Goal: Information Seeking & Learning: Find specific fact

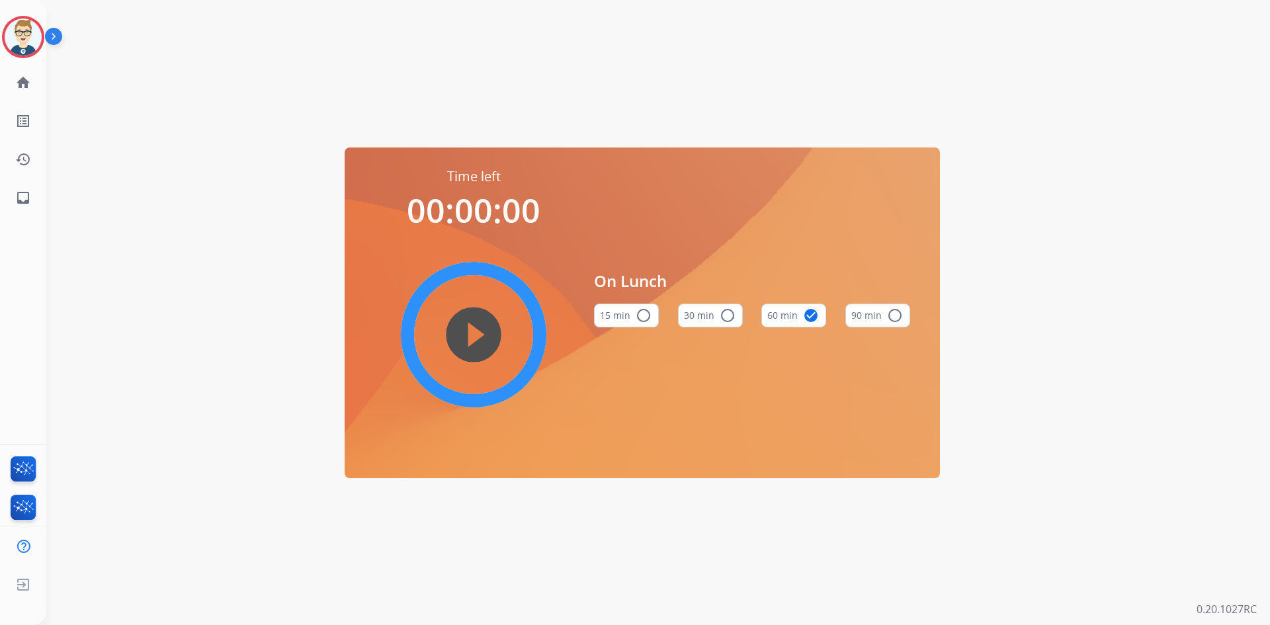
click at [21, 28] on img at bounding box center [23, 37] width 37 height 37
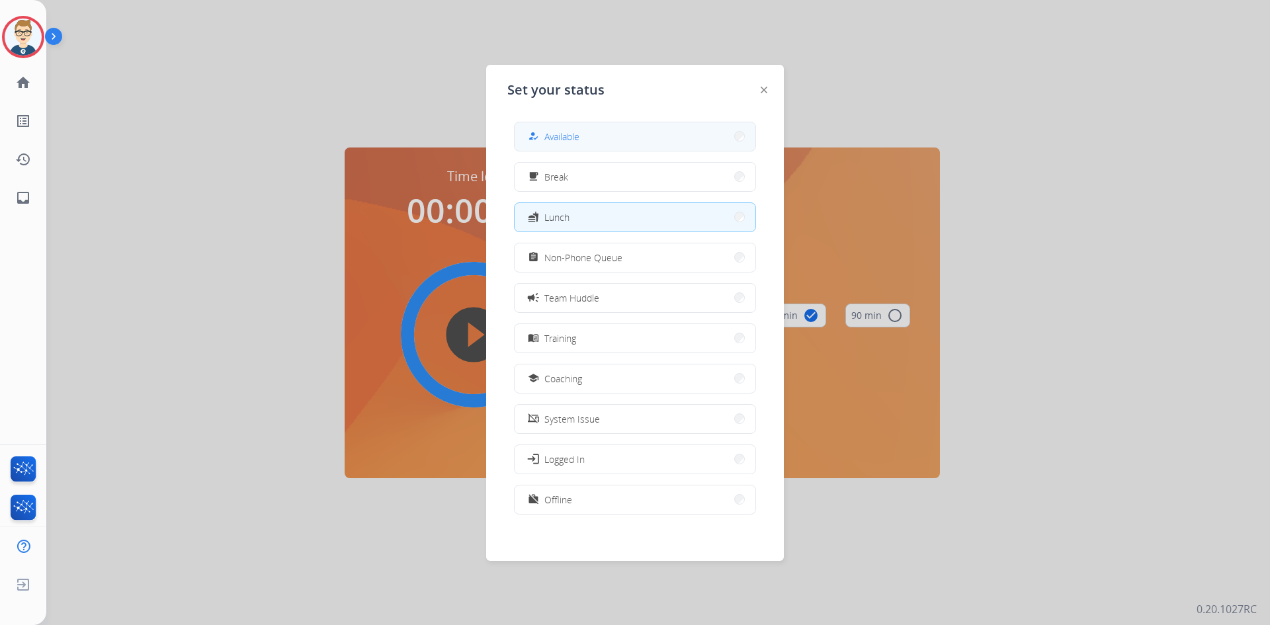
click at [592, 138] on button "how_to_reg Available" at bounding box center [635, 136] width 241 height 28
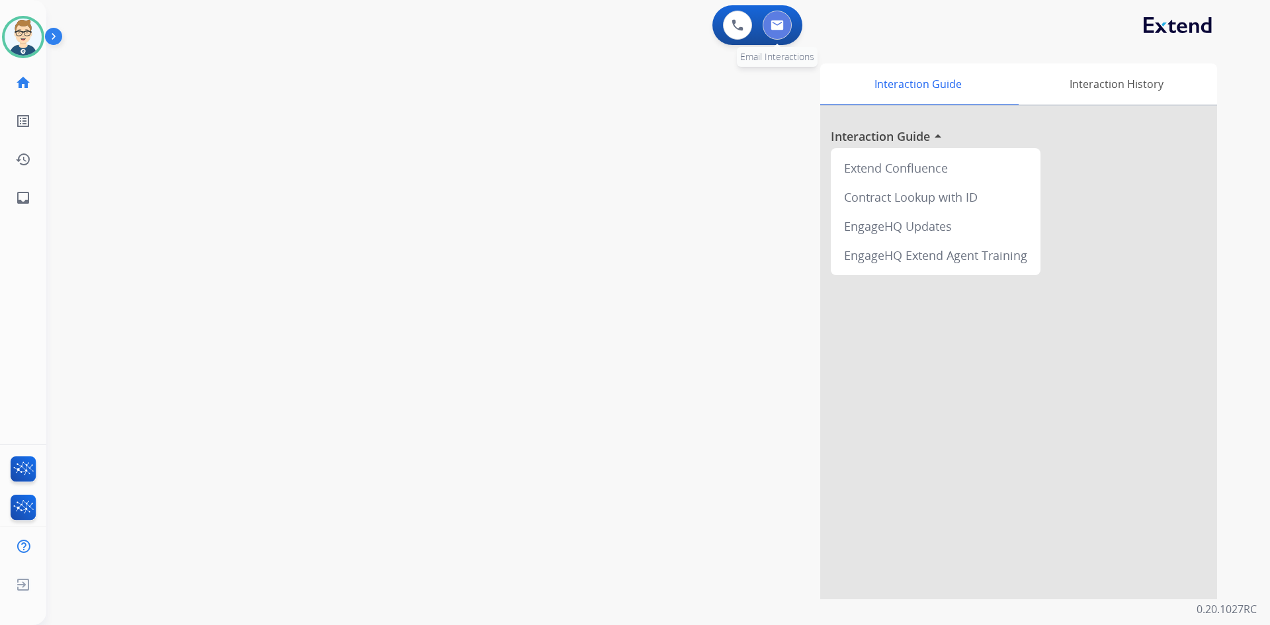
click at [785, 32] on button at bounding box center [777, 25] width 29 height 29
select select "**********"
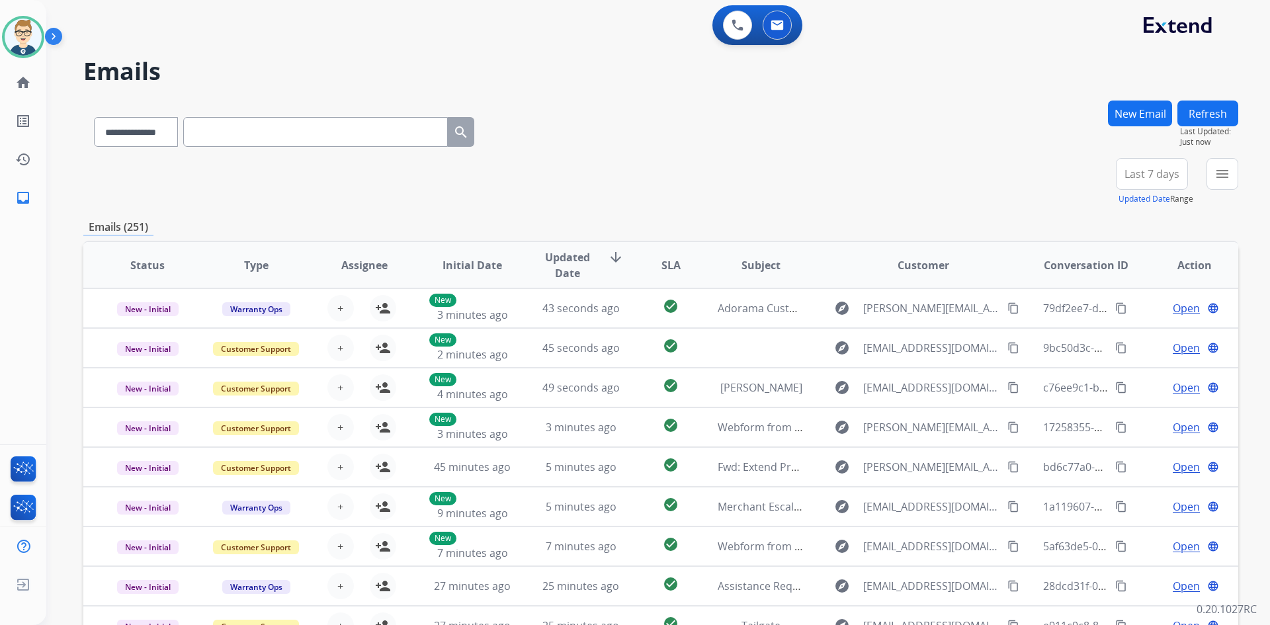
click at [290, 136] on input "text" at bounding box center [315, 132] width 265 height 30
paste input "**********"
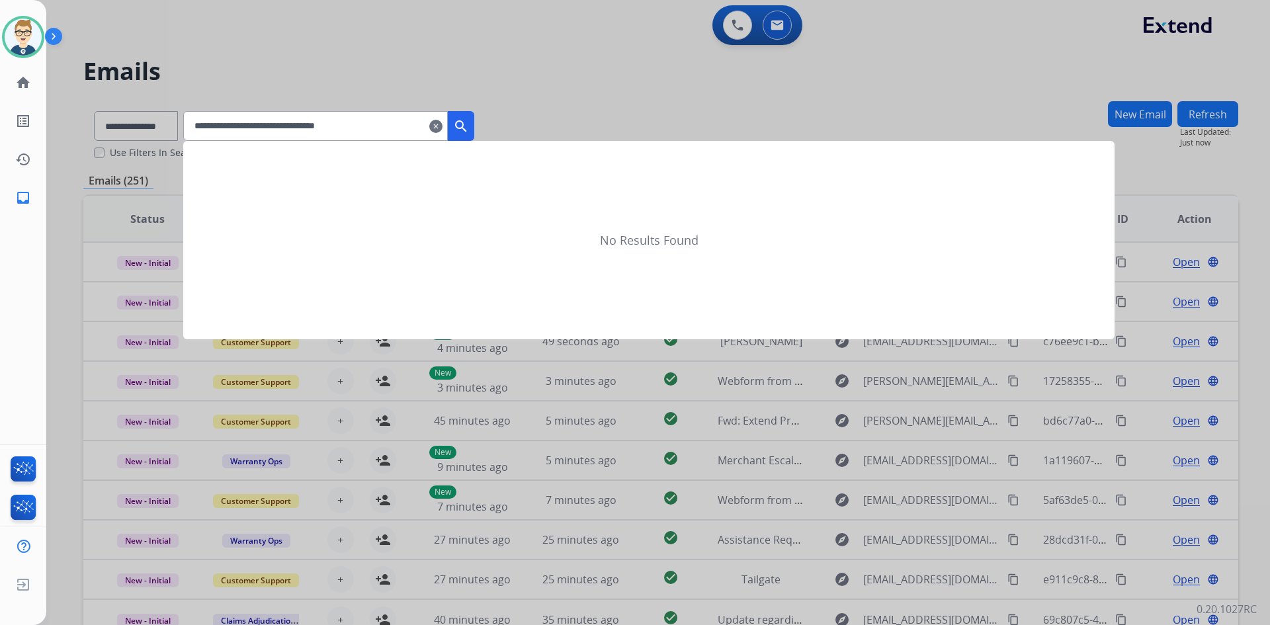
type input "**********"
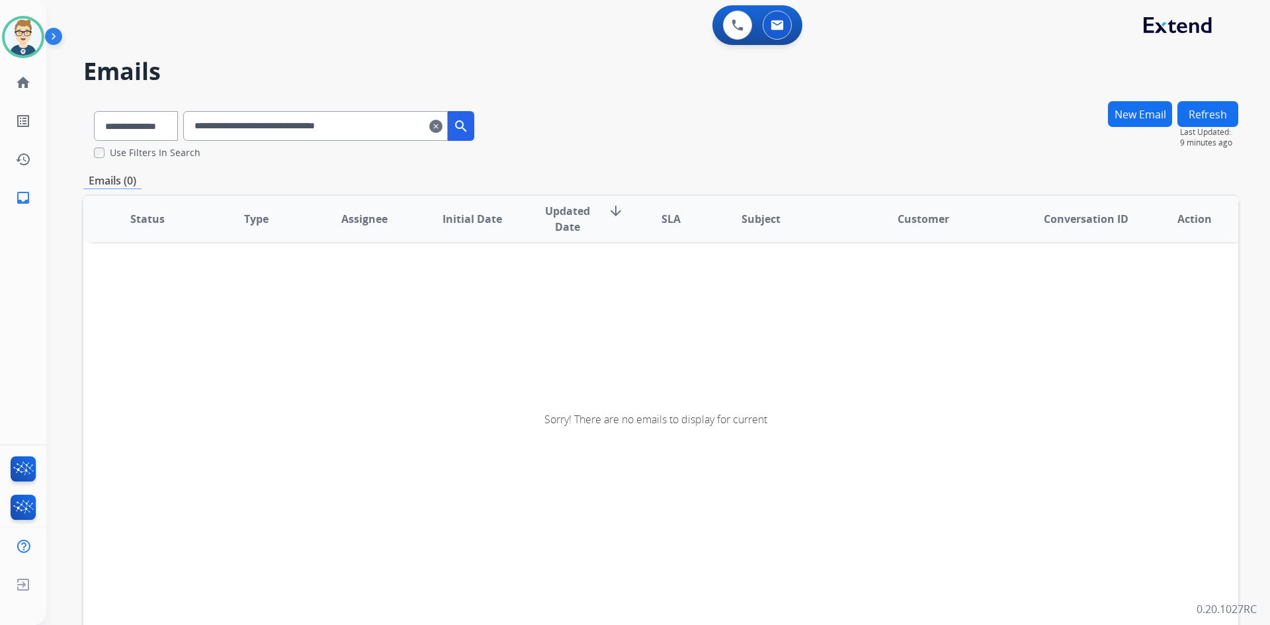
click at [443, 128] on mat-icon "clear" at bounding box center [435, 126] width 13 height 16
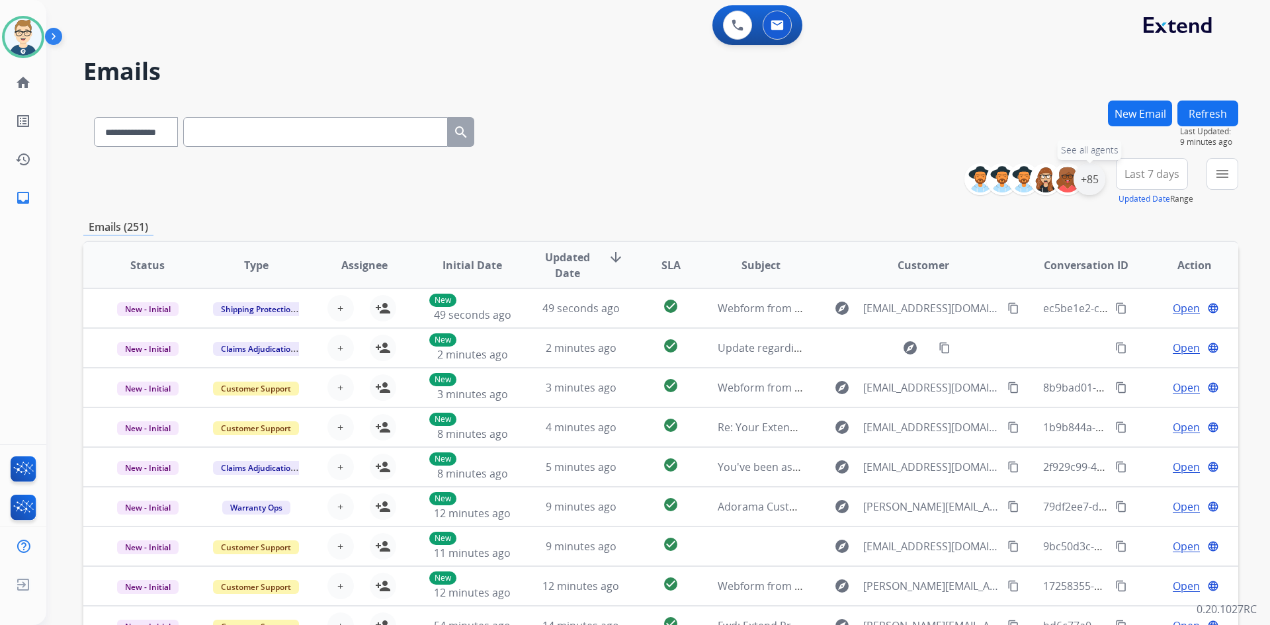
click at [1084, 178] on div "+85" at bounding box center [1090, 179] width 32 height 32
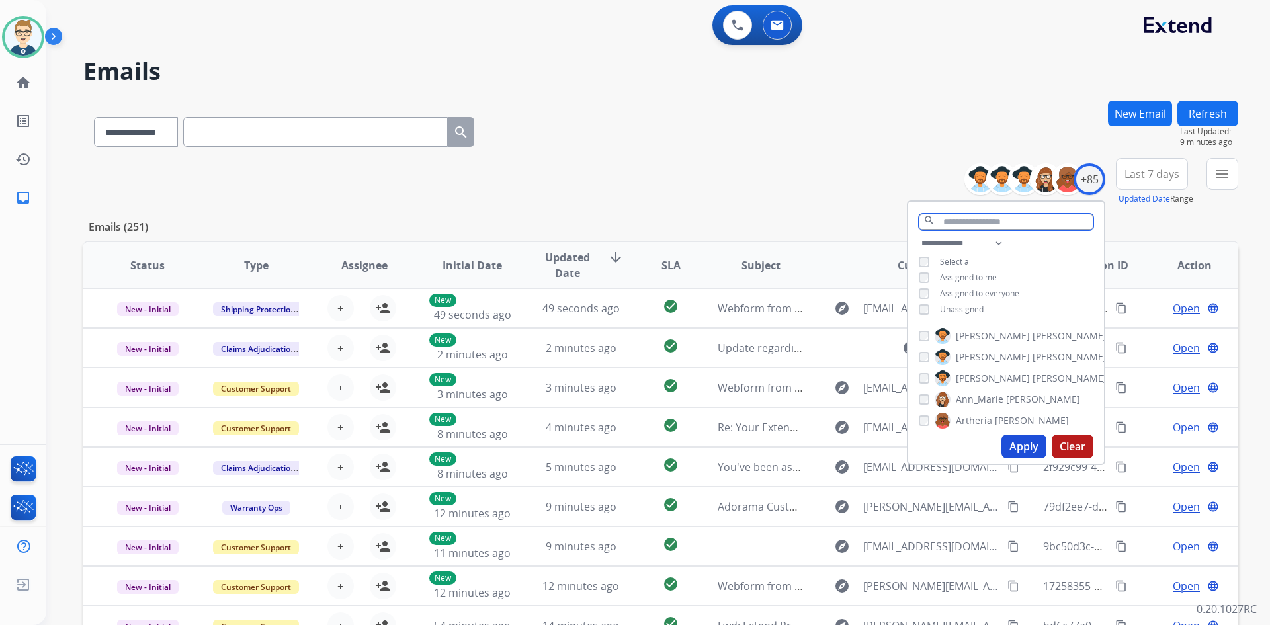
click at [972, 215] on input "text" at bounding box center [1006, 222] width 175 height 17
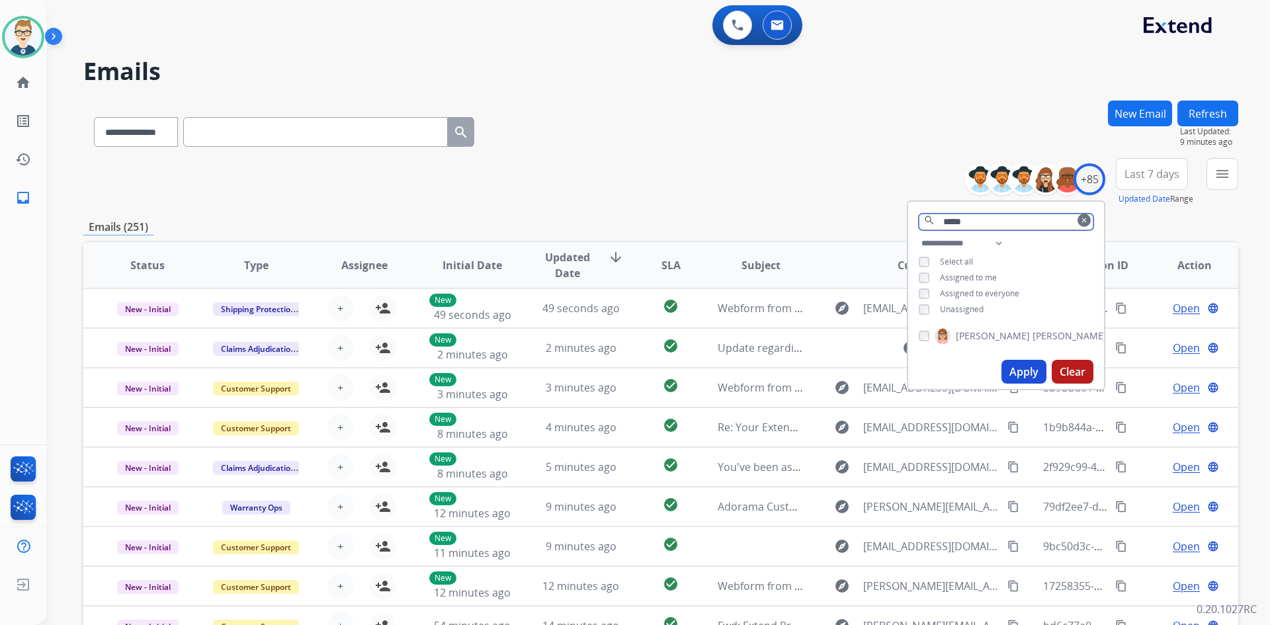
type input "*****"
click at [1010, 365] on button "Apply" at bounding box center [1024, 372] width 45 height 24
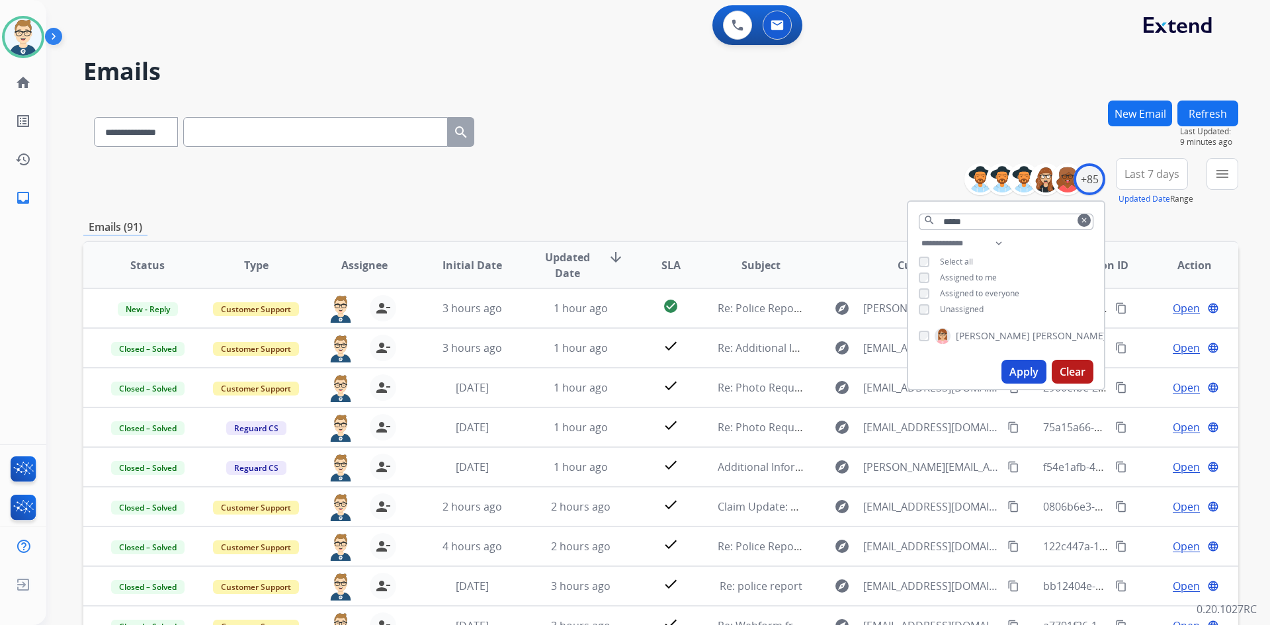
click at [736, 173] on div "**********" at bounding box center [660, 182] width 1155 height 48
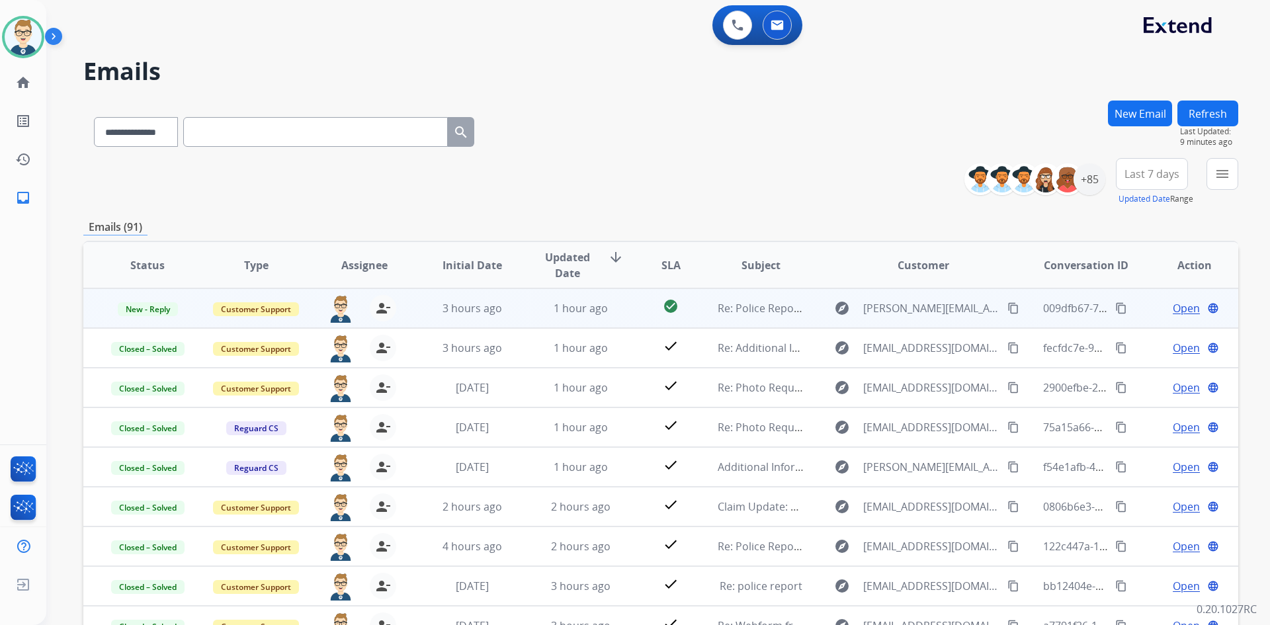
click at [1184, 306] on span "Open" at bounding box center [1186, 308] width 27 height 16
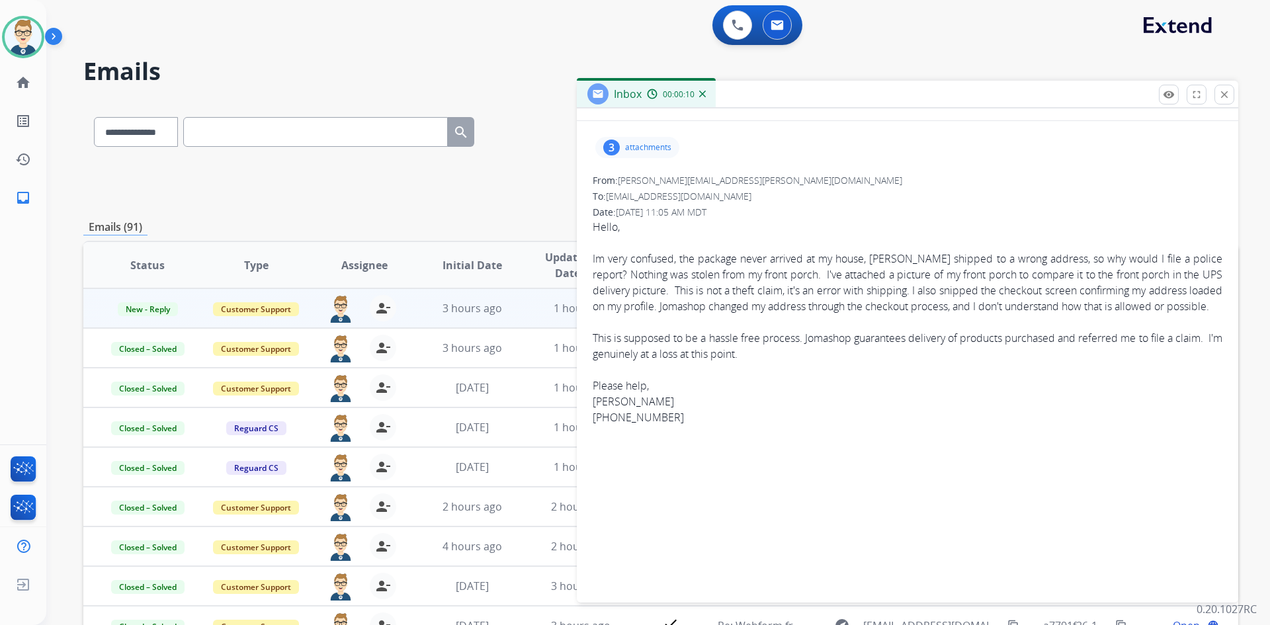
scroll to position [66, 0]
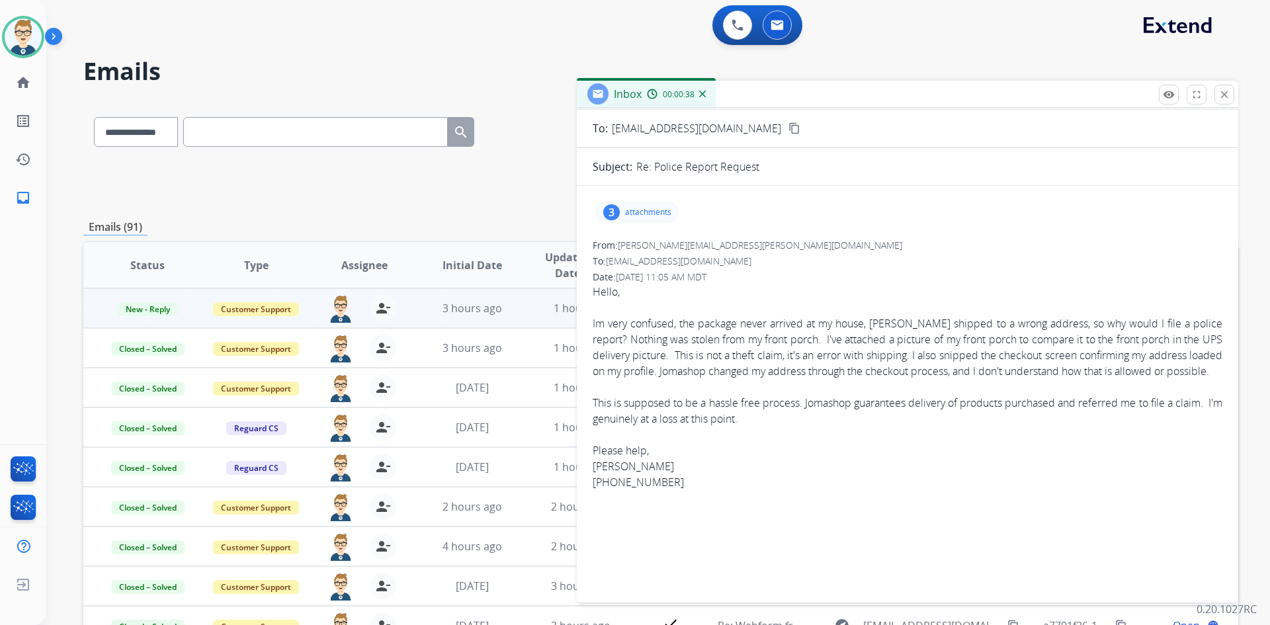
click at [633, 210] on p "attachments" at bounding box center [648, 212] width 46 height 11
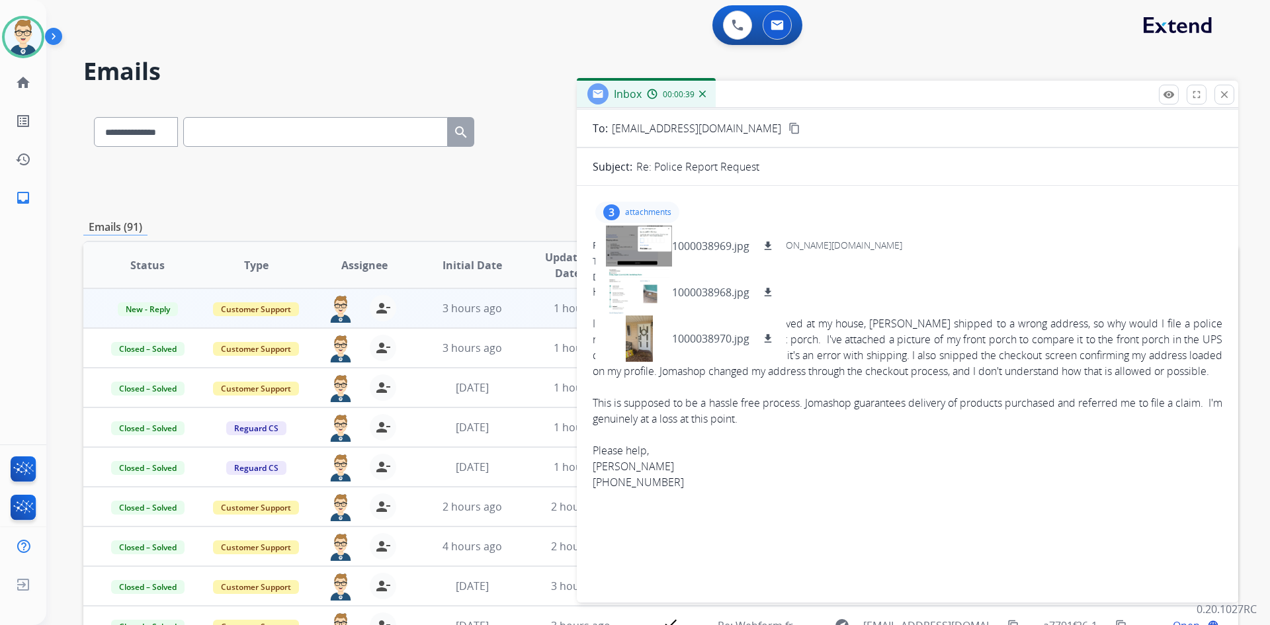
click at [633, 210] on p "attachments" at bounding box center [648, 212] width 46 height 11
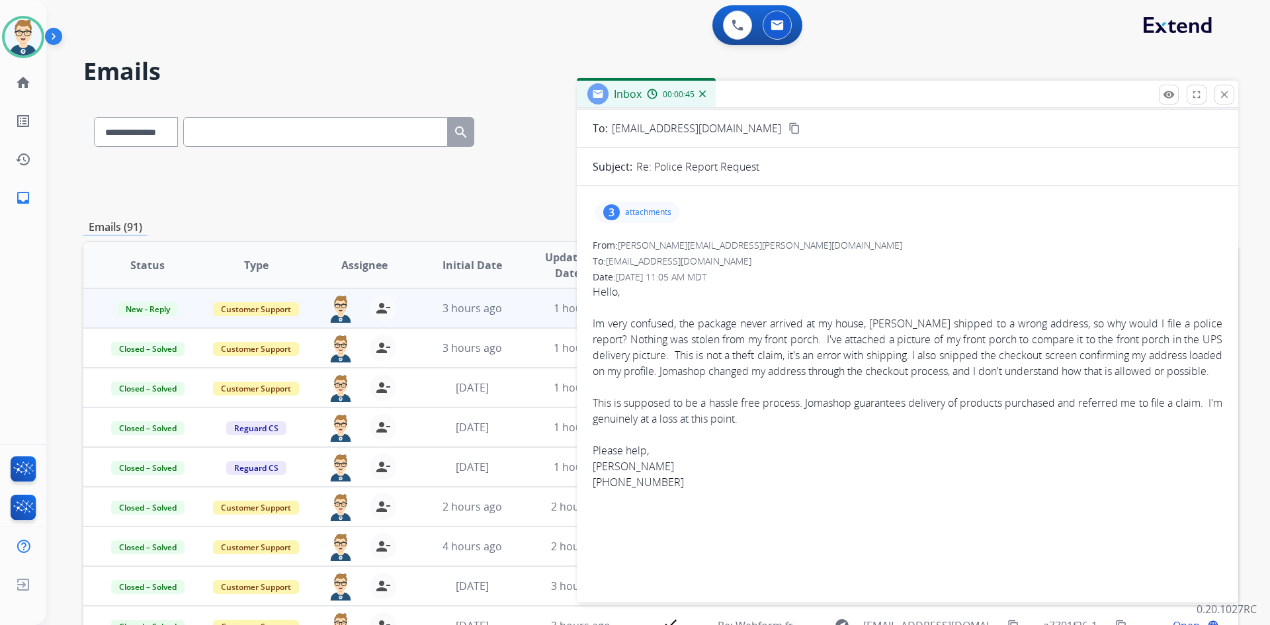
click at [633, 210] on p "attachments" at bounding box center [648, 212] width 46 height 11
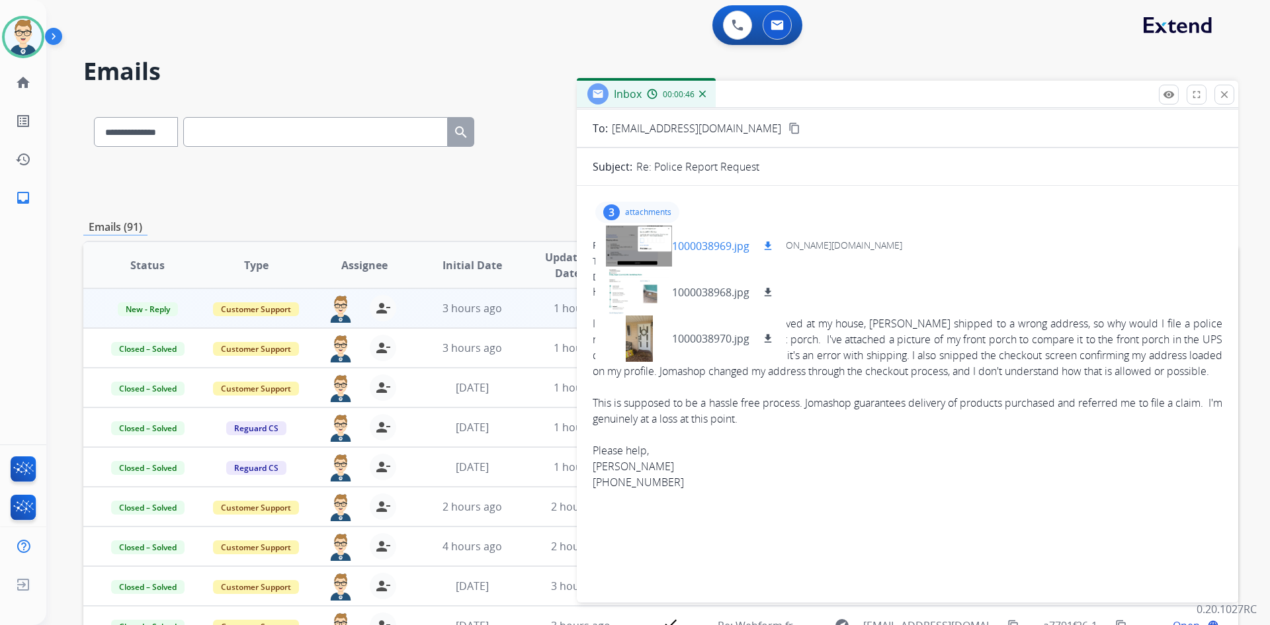
click at [693, 251] on p "1000038969.jpg" at bounding box center [710, 246] width 77 height 16
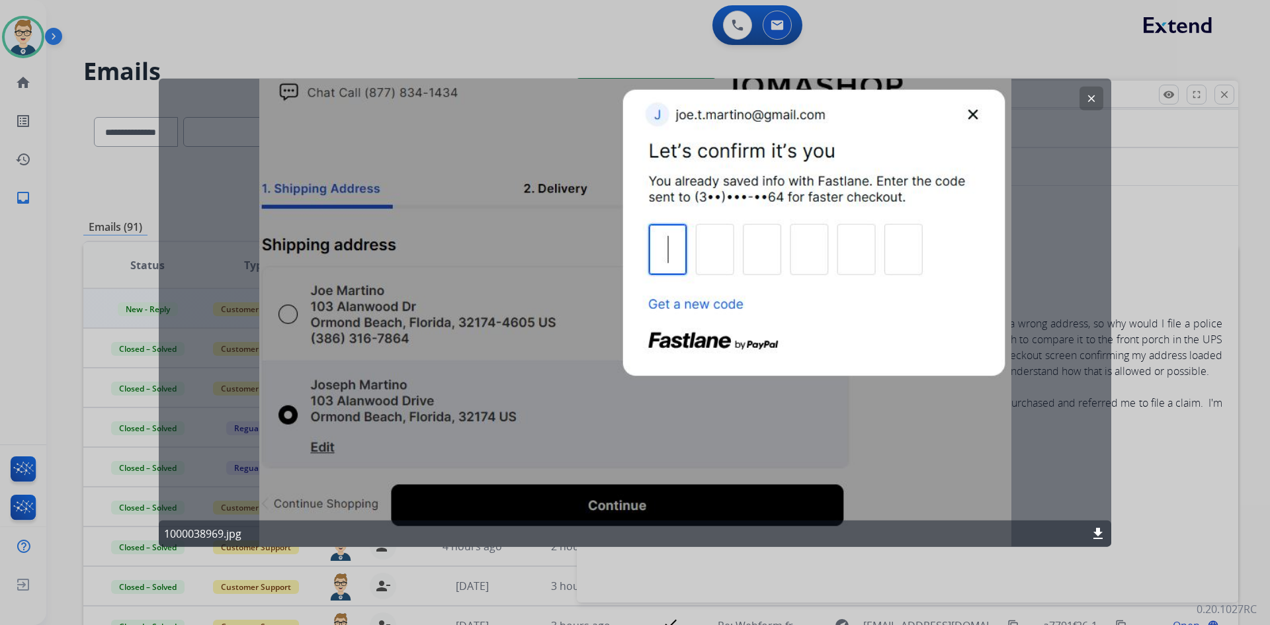
click at [1091, 88] on button "clear" at bounding box center [1092, 98] width 24 height 24
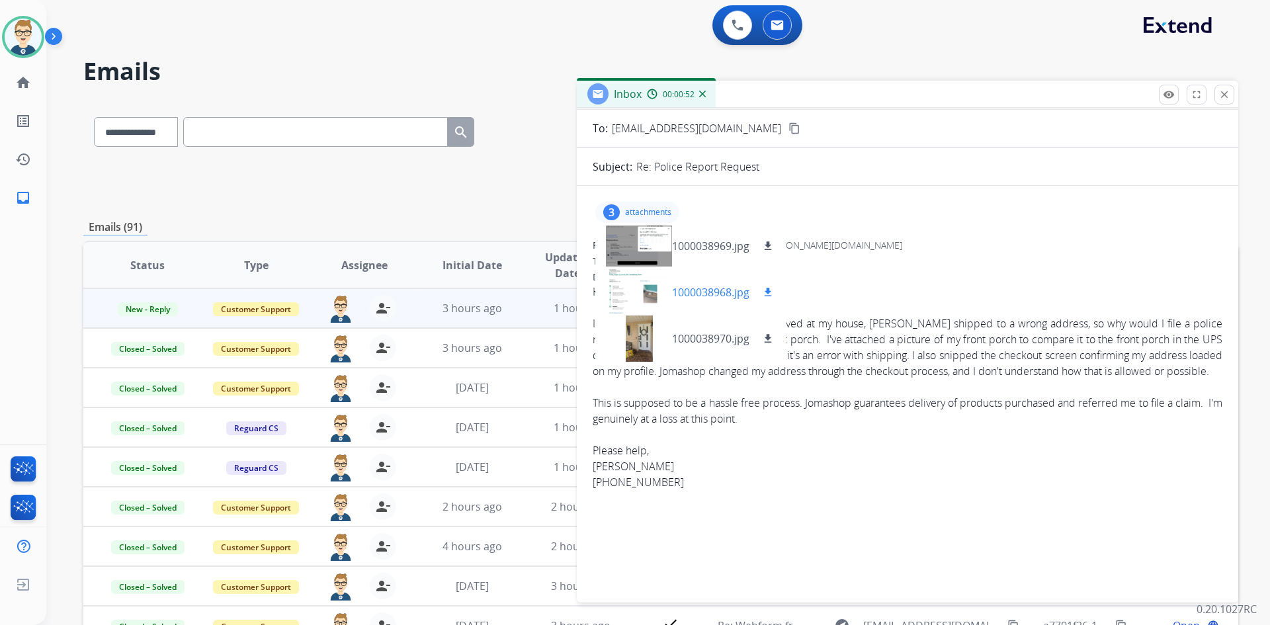
click at [701, 295] on p "1000038968.jpg" at bounding box center [710, 293] width 77 height 16
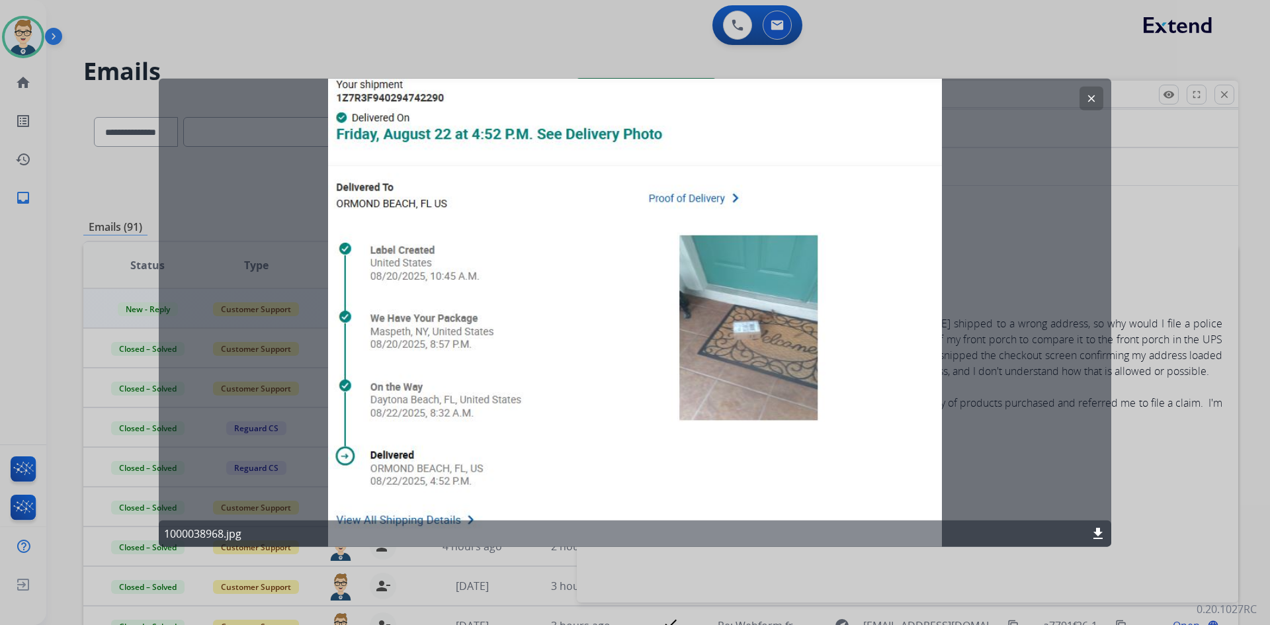
click at [1083, 95] on button "clear" at bounding box center [1092, 98] width 24 height 24
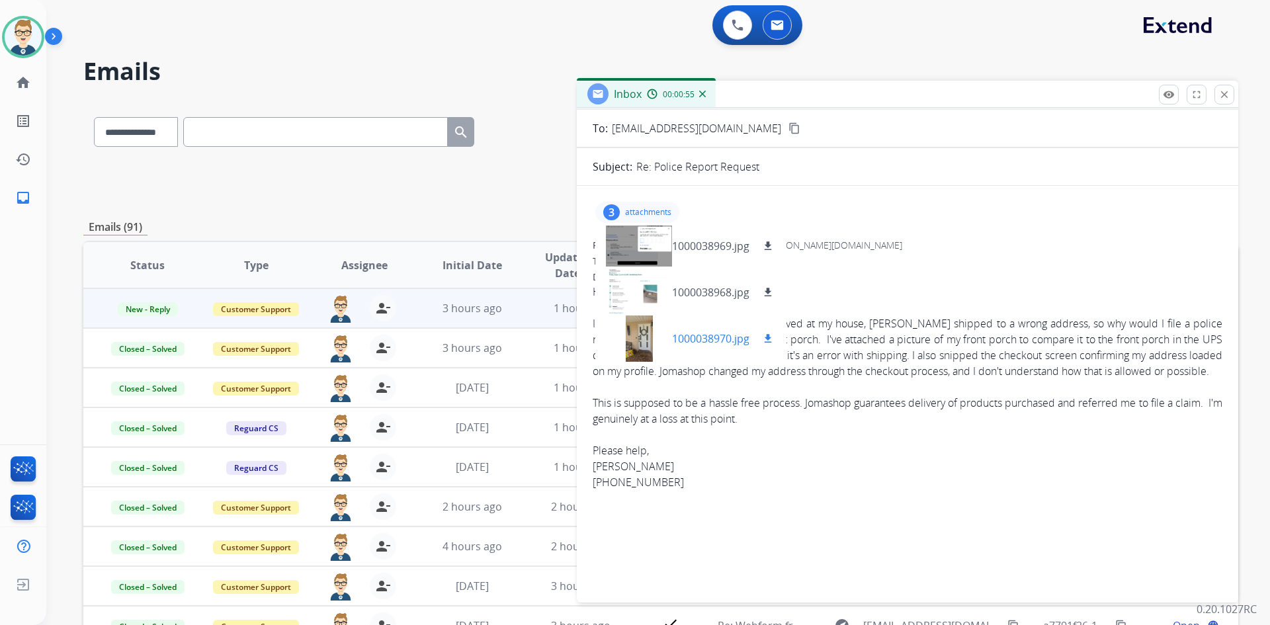
click at [684, 339] on p "1000038970.jpg" at bounding box center [710, 339] width 77 height 16
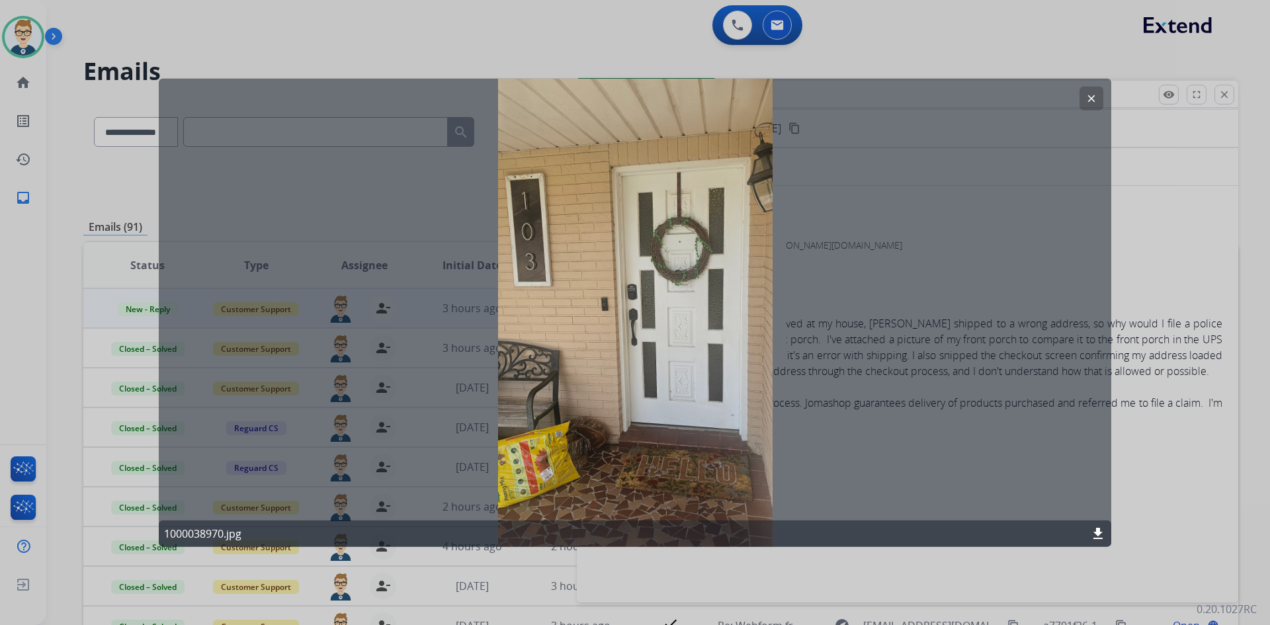
click at [1096, 92] on button "clear" at bounding box center [1092, 98] width 24 height 24
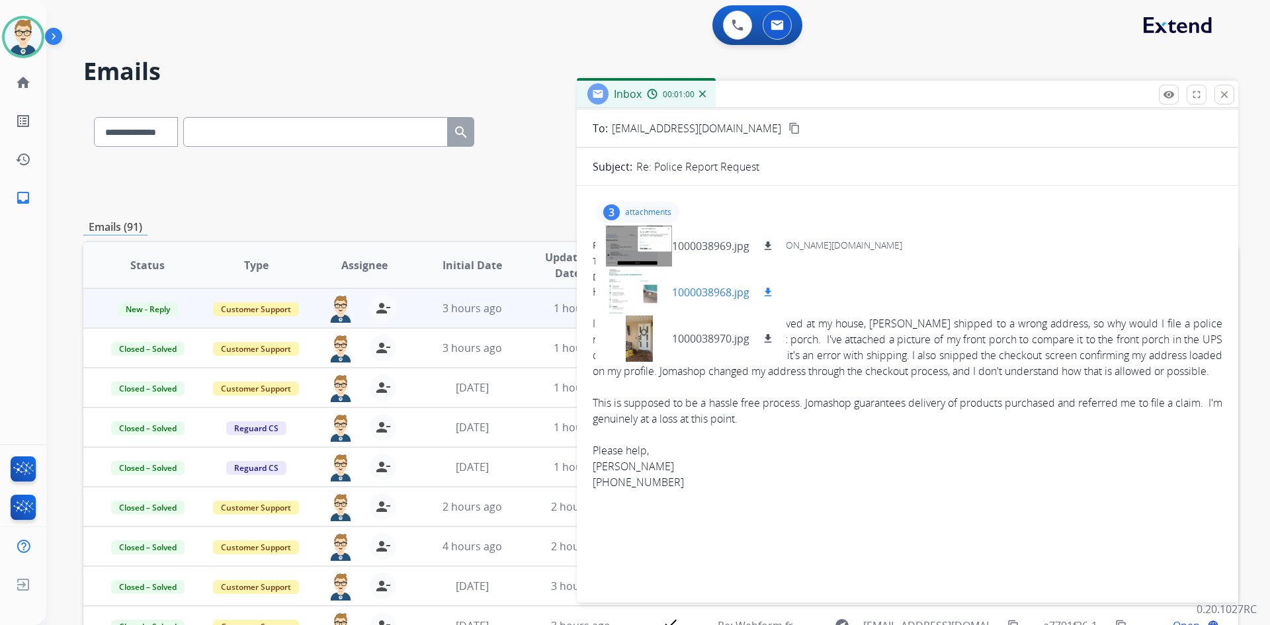
click at [683, 289] on p "1000038968.jpg" at bounding box center [710, 293] width 77 height 16
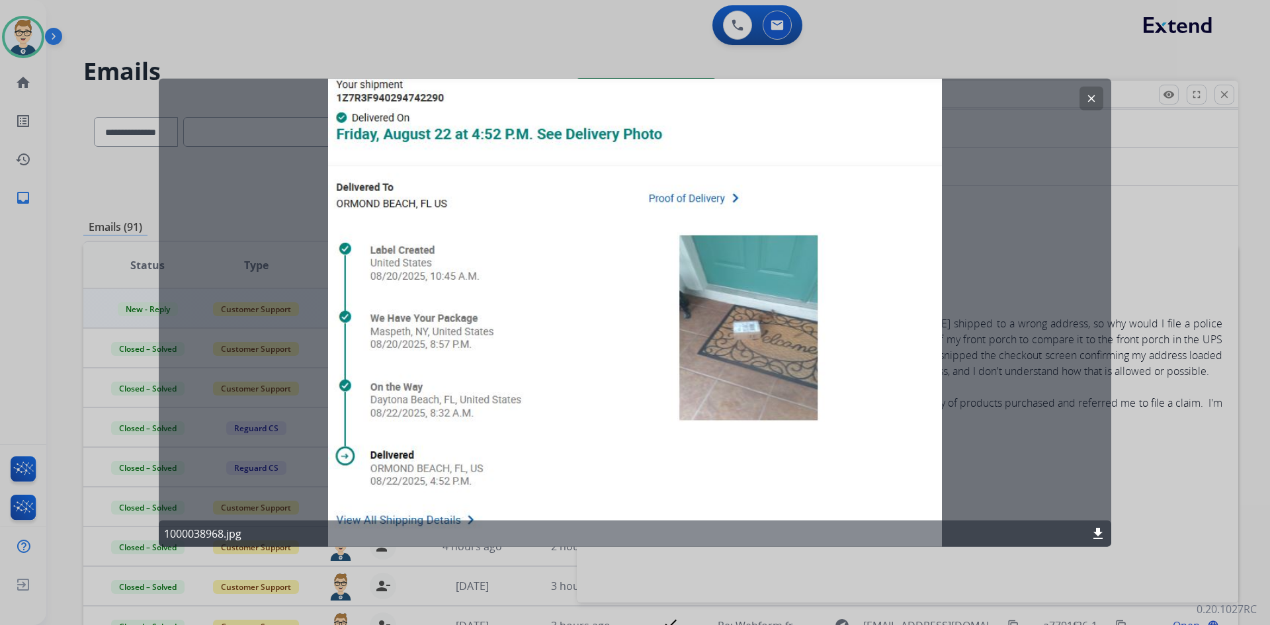
click at [1084, 95] on button "clear" at bounding box center [1092, 98] width 24 height 24
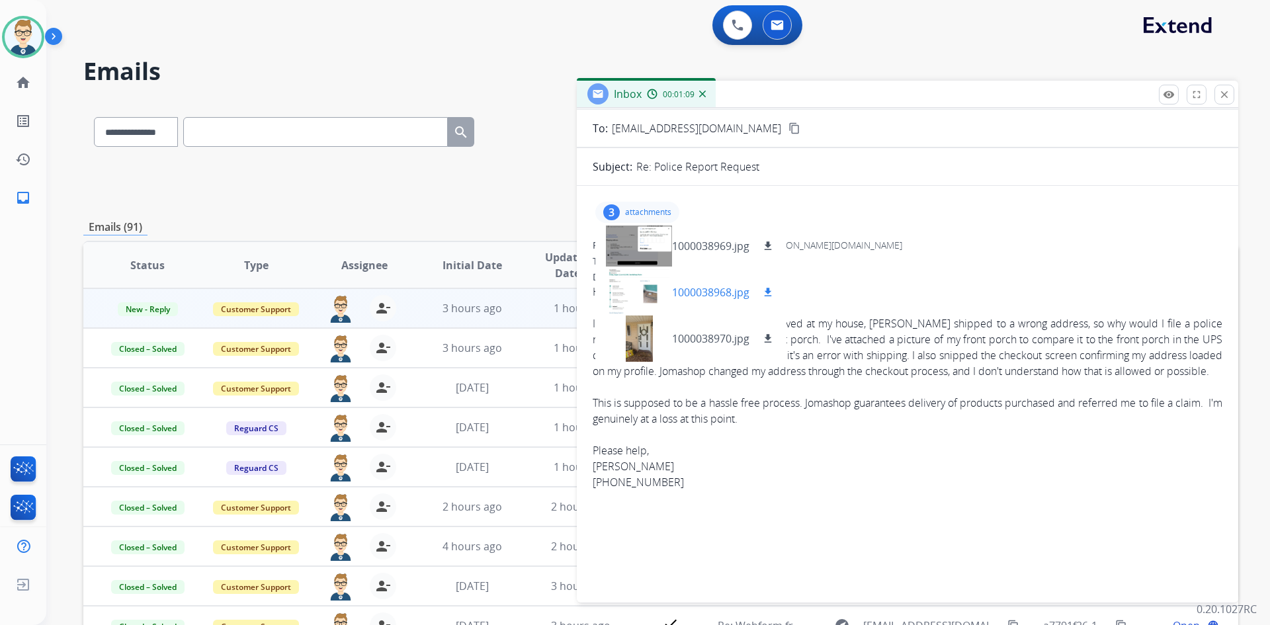
scroll to position [0, 0]
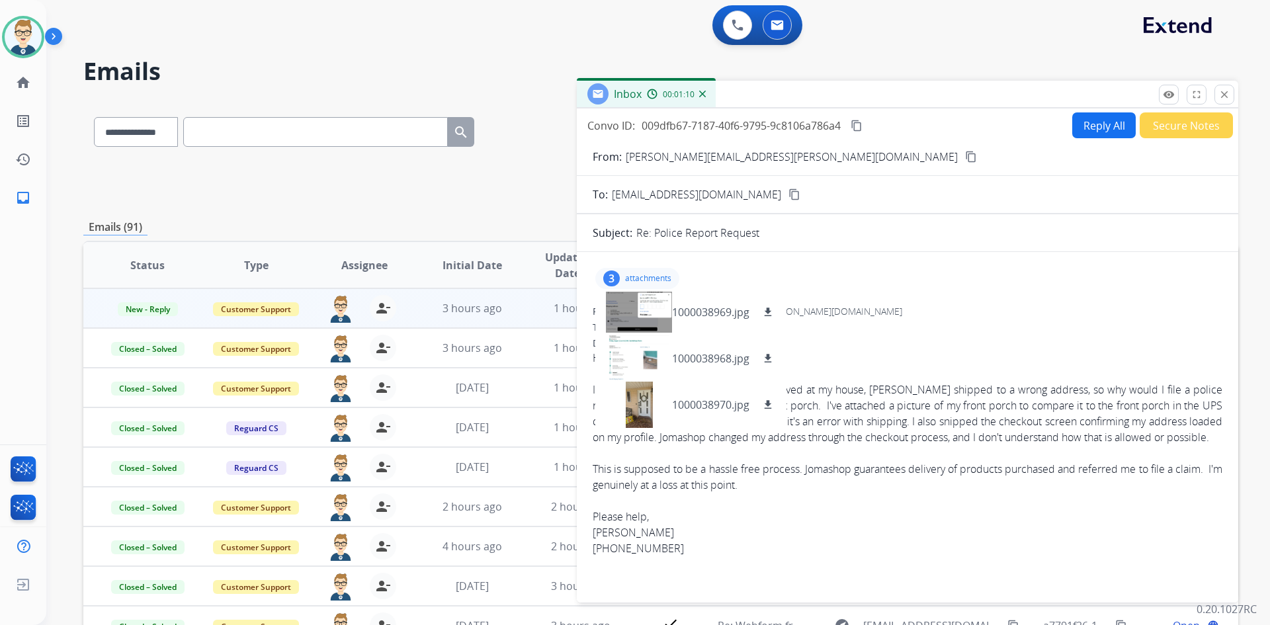
click at [965, 158] on mat-icon "content_copy" at bounding box center [971, 157] width 12 height 12
click at [28, 26] on img at bounding box center [23, 37] width 37 height 37
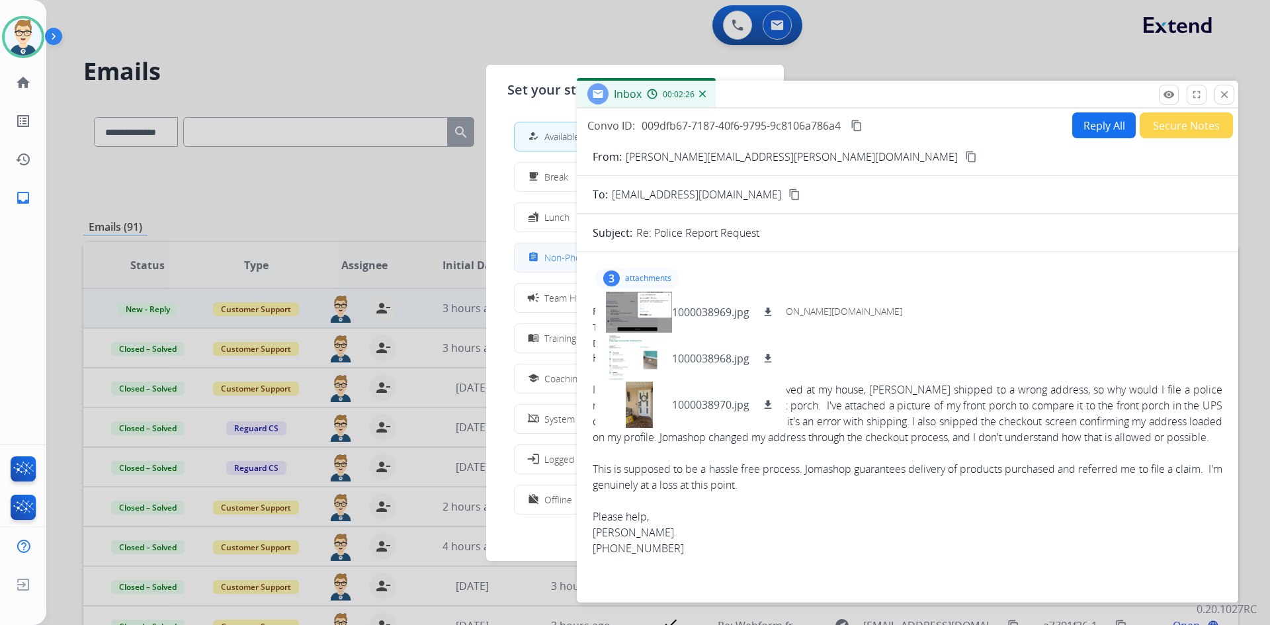
click at [556, 266] on button "assignment Non-Phone Queue" at bounding box center [635, 257] width 241 height 28
